Goal: Task Accomplishment & Management: Complete application form

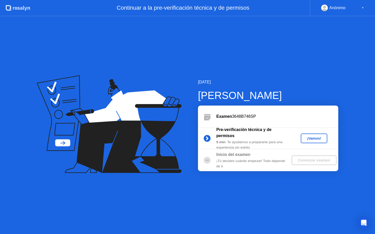
click at [320, 139] on div "¡Vamos!" at bounding box center [313, 139] width 22 height 4
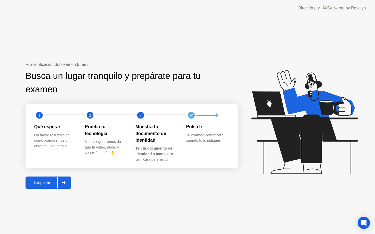
click at [45, 182] on div "Empezar" at bounding box center [42, 183] width 30 height 5
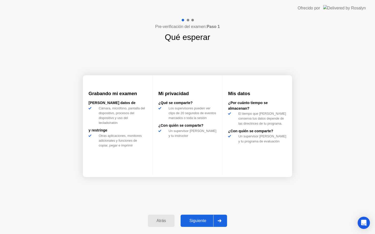
click at [201, 223] on div "Siguiente" at bounding box center [197, 221] width 31 height 5
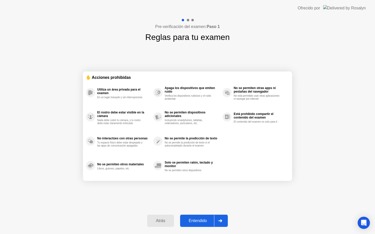
click at [200, 220] on div "Entendido" at bounding box center [197, 221] width 32 height 5
select select "Available cameras"
select select "Available speakers"
select select "Available microphones"
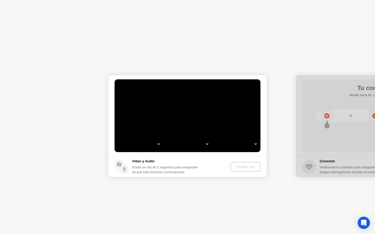
select select "**********"
select select "*******"
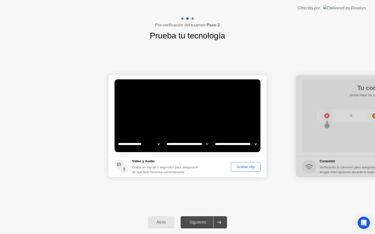
click at [256, 144] on select "**********" at bounding box center [236, 144] width 44 height 10
click at [244, 168] on div "Grabar clip" at bounding box center [245, 167] width 26 height 4
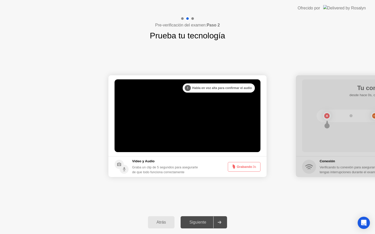
click at [244, 168] on button "Grabando 3s" at bounding box center [244, 167] width 33 height 10
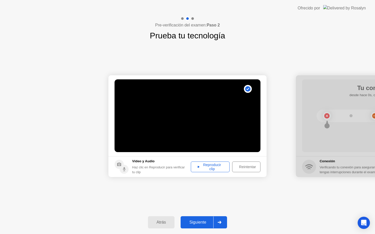
click at [242, 169] on div "Reintentar" at bounding box center [247, 167] width 27 height 4
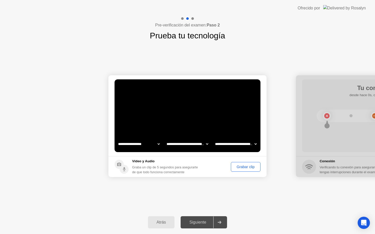
click at [240, 168] on div "Grabar clip" at bounding box center [245, 167] width 26 height 4
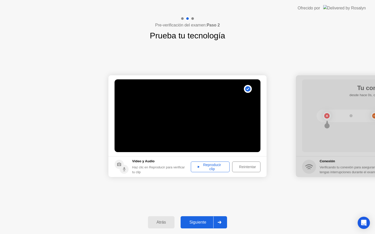
click at [213, 169] on div "Reproducir clip" at bounding box center [209, 167] width 35 height 8
click at [203, 222] on div "Siguiente" at bounding box center [197, 222] width 31 height 5
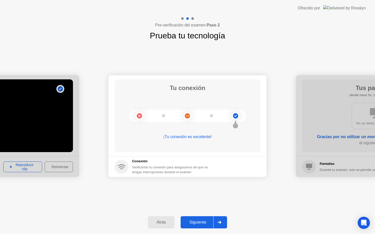
click at [216, 222] on div at bounding box center [219, 223] width 12 height 12
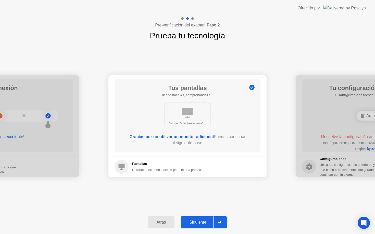
click at [216, 222] on div at bounding box center [219, 223] width 12 height 12
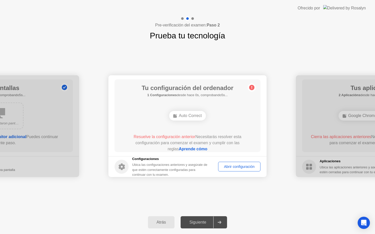
click at [194, 148] on link "Aprende cómo" at bounding box center [193, 149] width 29 height 4
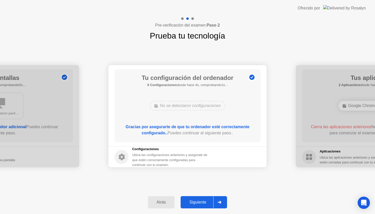
click at [201, 202] on div "Siguiente" at bounding box center [197, 202] width 31 height 5
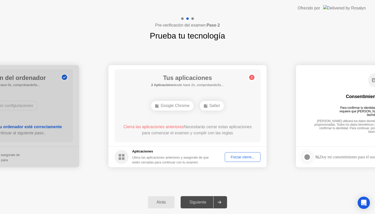
click at [260, 49] on div "**********" at bounding box center [187, 116] width 375 height 148
click at [191, 107] on div "Google Chrome" at bounding box center [187, 106] width 43 height 10
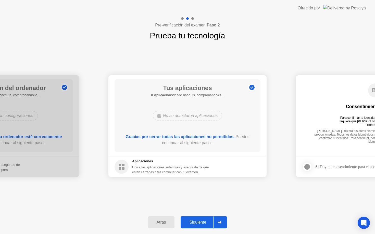
click at [195, 223] on div "Siguiente" at bounding box center [197, 222] width 31 height 5
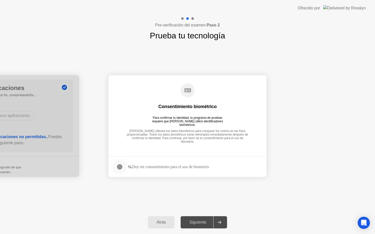
click at [118, 166] on div at bounding box center [119, 167] width 6 height 6
click at [216, 226] on div at bounding box center [219, 223] width 12 height 12
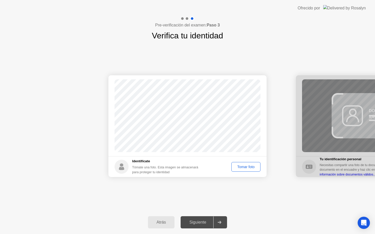
click at [243, 166] on div "Tomar foto" at bounding box center [245, 167] width 25 height 4
click at [203, 220] on div "Siguiente" at bounding box center [197, 222] width 31 height 5
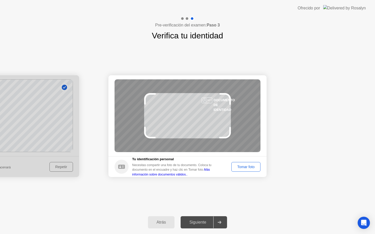
click at [244, 165] on div "Tomar foto" at bounding box center [245, 167] width 25 height 4
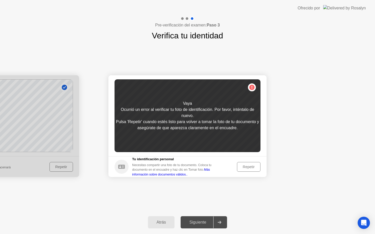
click at [246, 167] on div "Repetir" at bounding box center [249, 167] width 20 height 4
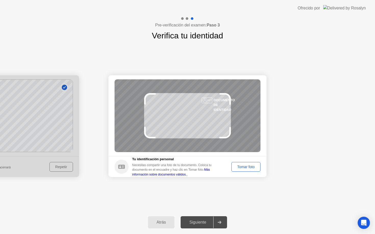
click at [249, 166] on div "Tomar foto" at bounding box center [245, 167] width 25 height 4
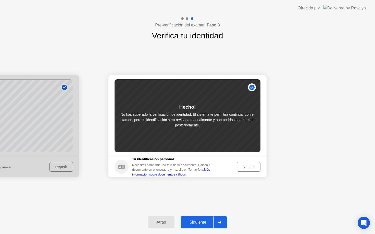
click at [202, 220] on div "Siguiente" at bounding box center [197, 222] width 31 height 5
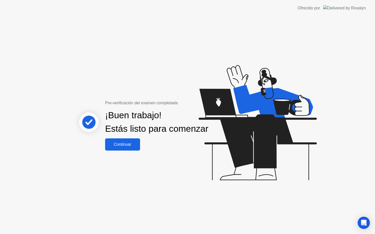
click at [134, 147] on div "Continuar" at bounding box center [123, 144] width 32 height 5
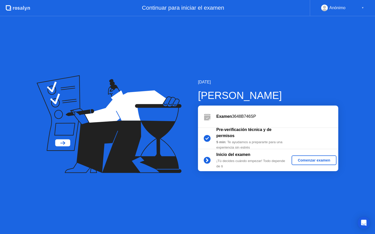
click at [303, 157] on button "Comenzar examen" at bounding box center [313, 161] width 45 height 10
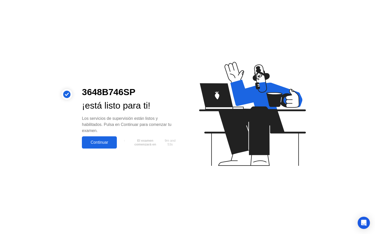
click at [106, 142] on div "Continuar" at bounding box center [99, 142] width 32 height 5
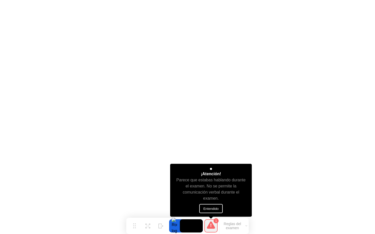
click at [208, 210] on button "Entendido" at bounding box center [210, 208] width 23 height 9
